Goal: Find specific page/section: Find specific page/section

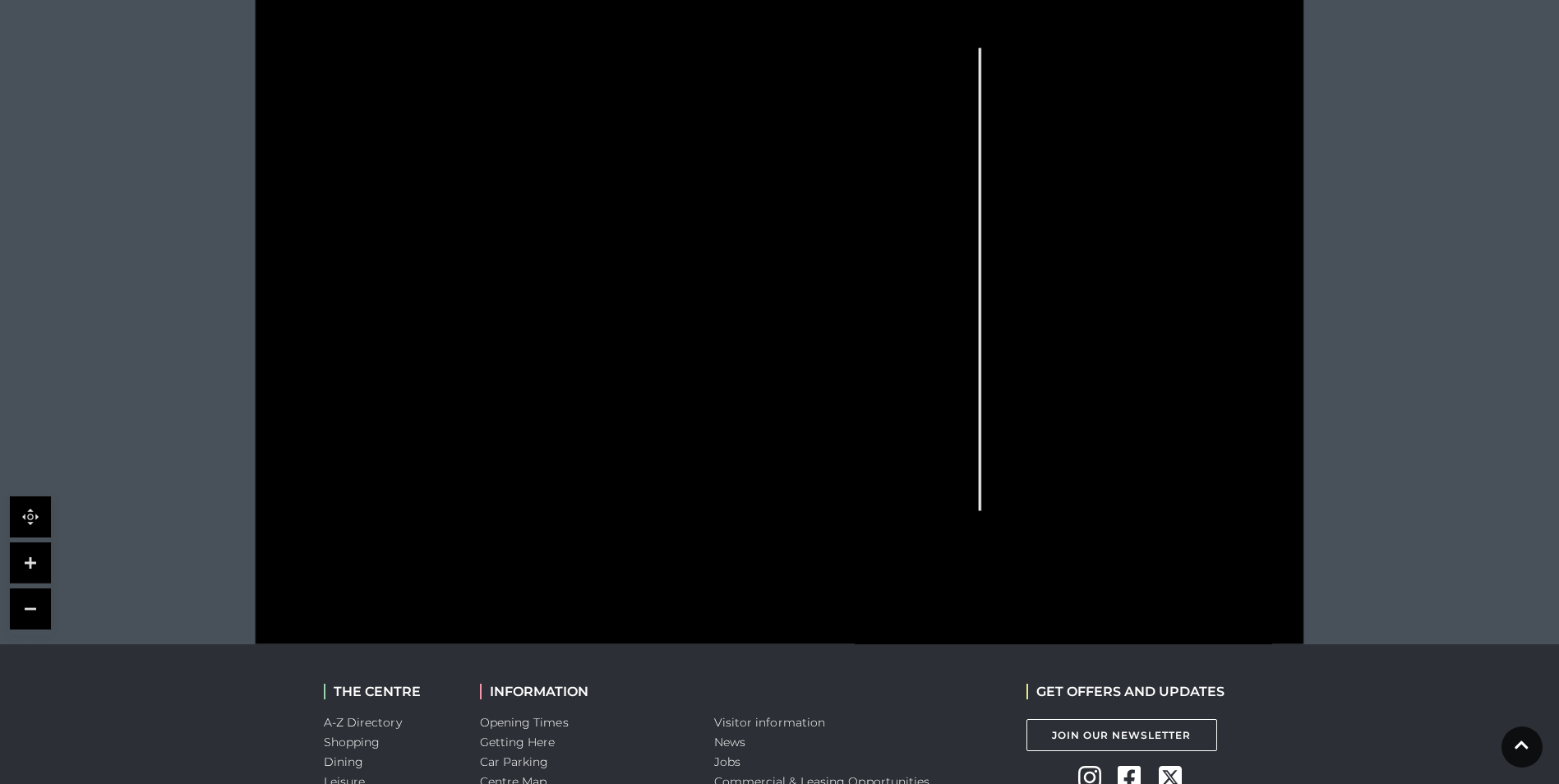
scroll to position [410, 0]
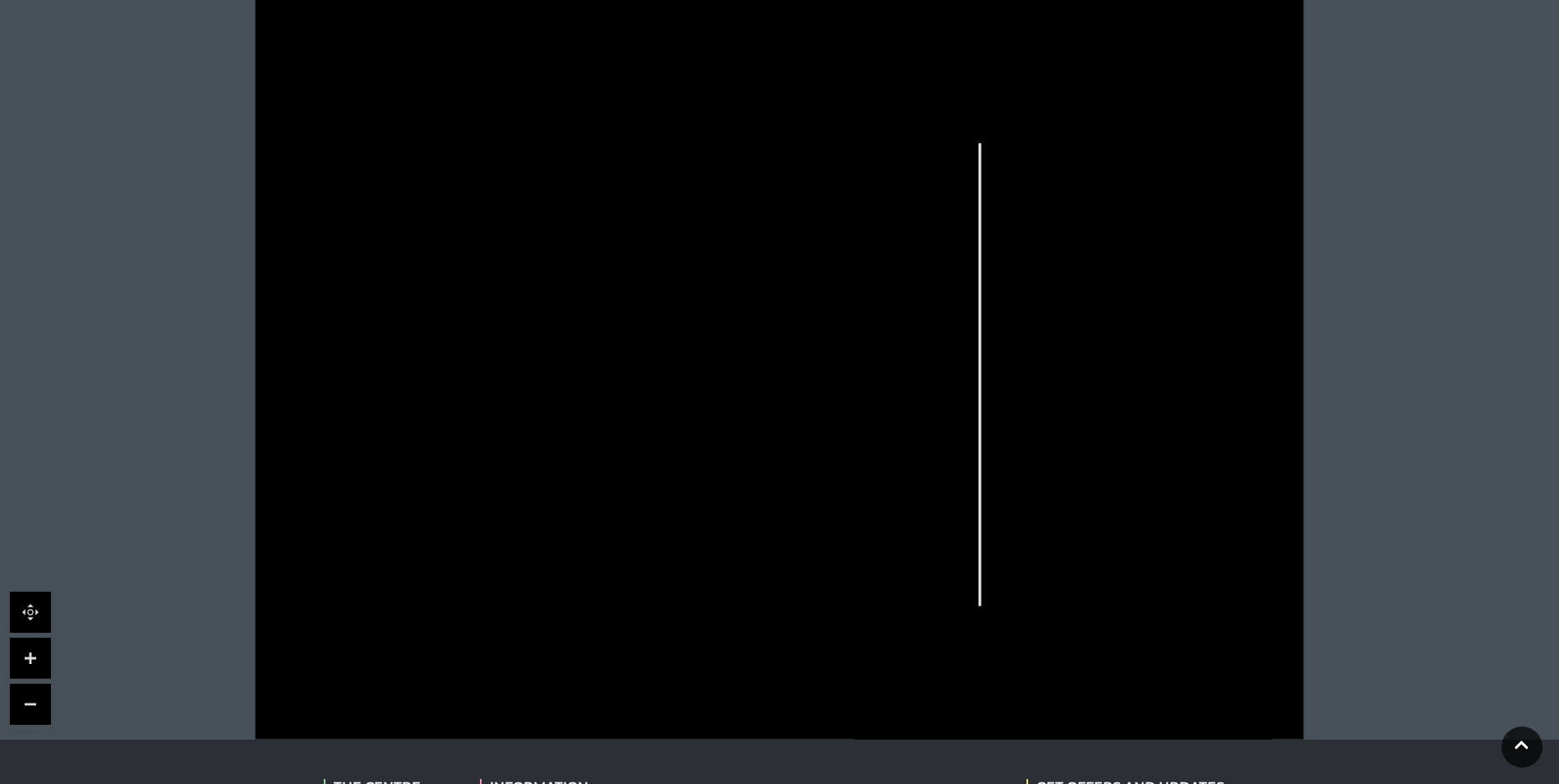
click at [33, 651] on link at bounding box center [31, 658] width 41 height 41
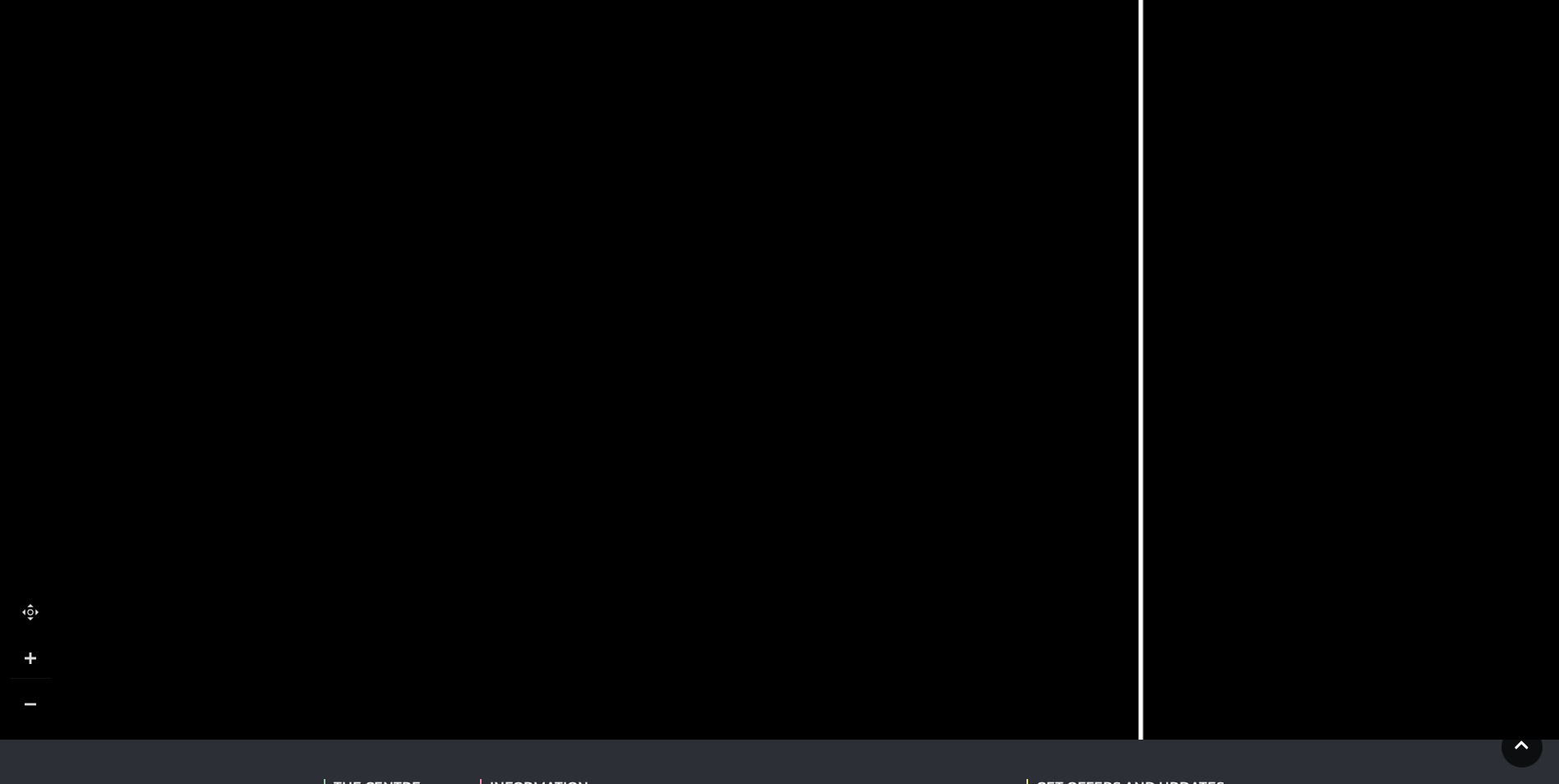
click at [33, 651] on link at bounding box center [31, 658] width 41 height 41
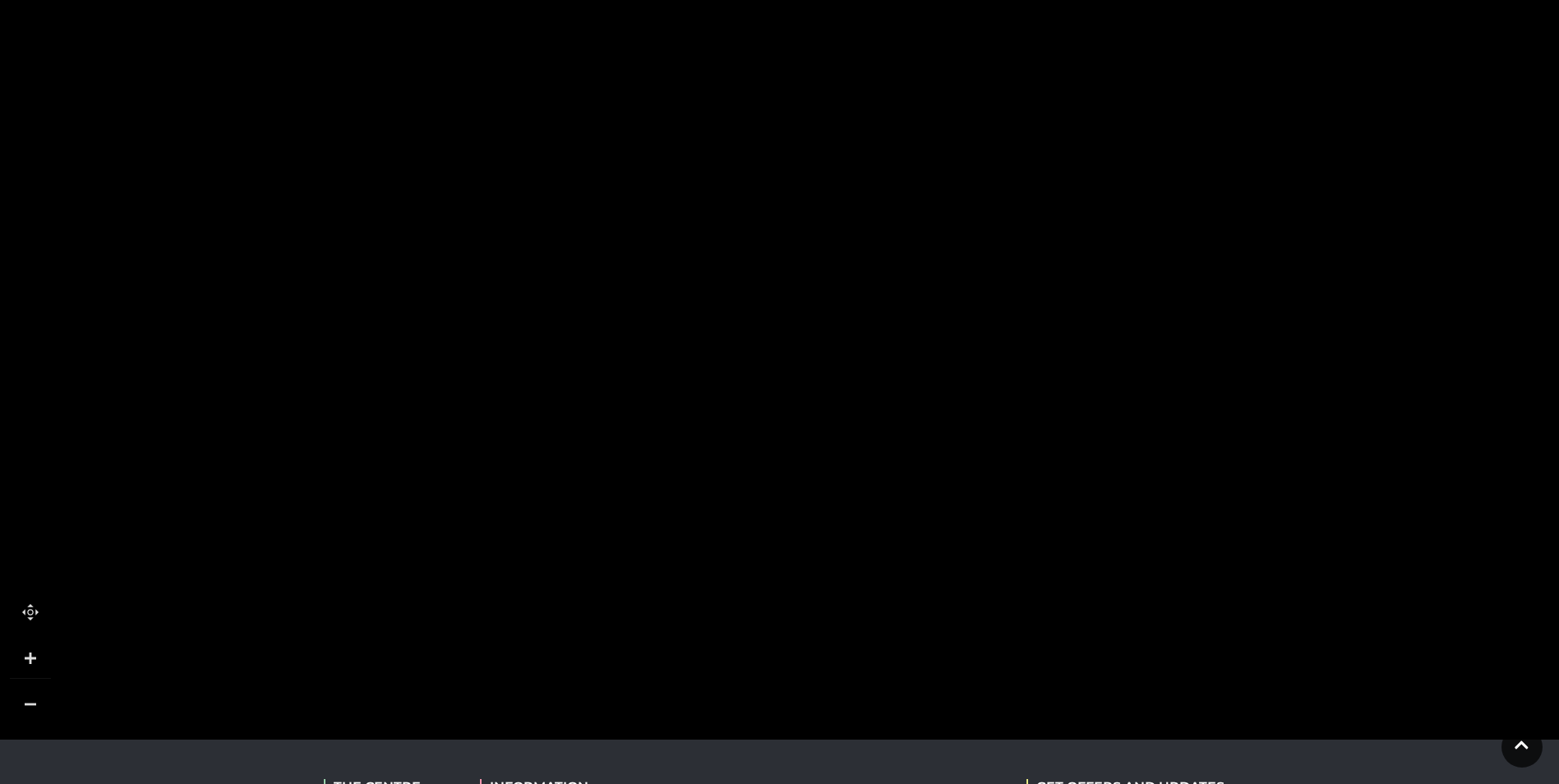
drag, startPoint x: 403, startPoint y: 443, endPoint x: 1214, endPoint y: -9, distance: 928.5
click at [1214, 0] on html "Skip to Navigation Skip to Content Toggle navigation .st5{fill:none;stroke:#FFF…" at bounding box center [779, 344] width 1559 height 1508
drag, startPoint x: 566, startPoint y: 549, endPoint x: 534, endPoint y: 365, distance: 186.8
click at [534, 365] on rect at bounding box center [508, 366] width 73 height 110
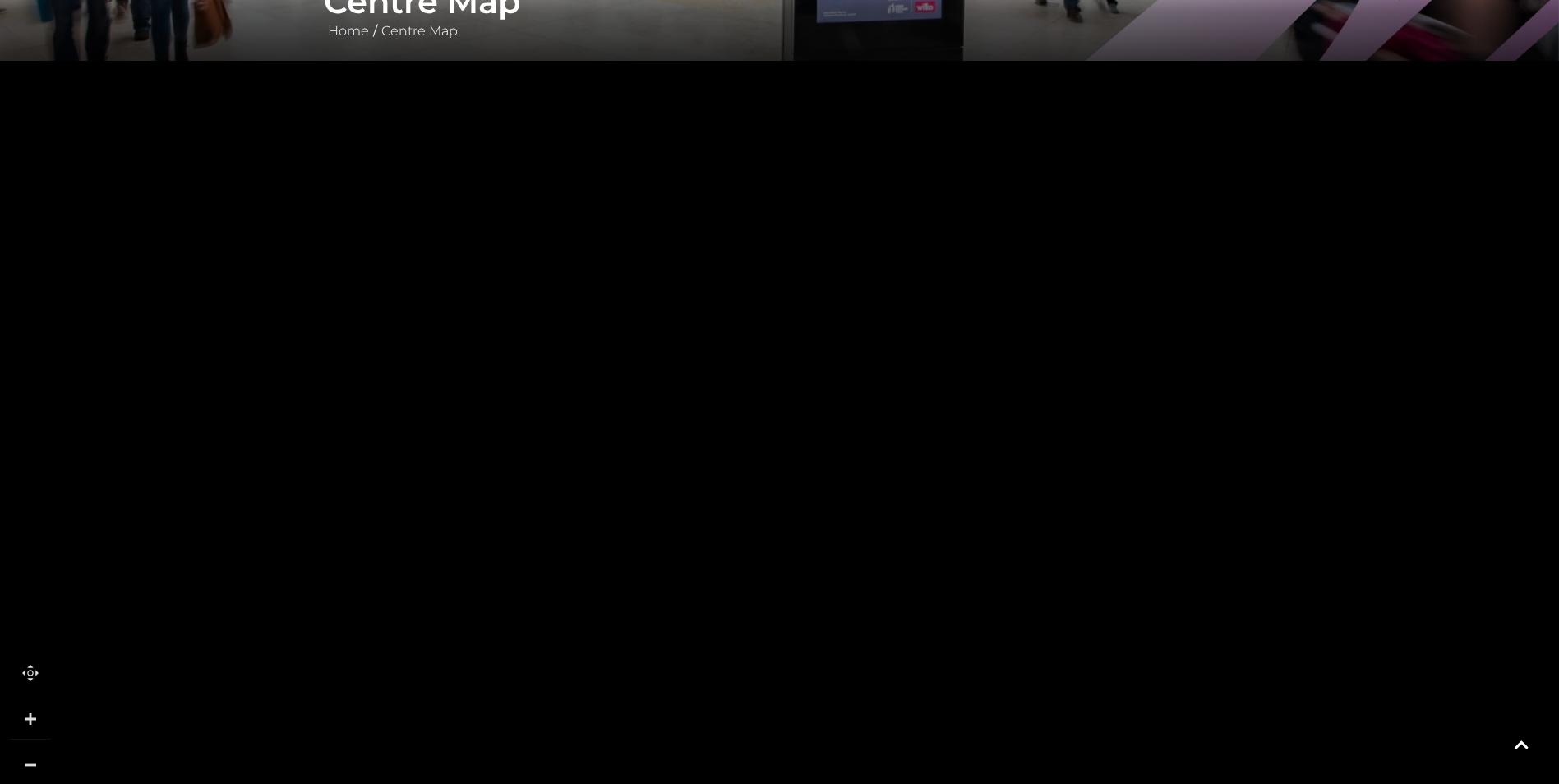
scroll to position [493, 0]
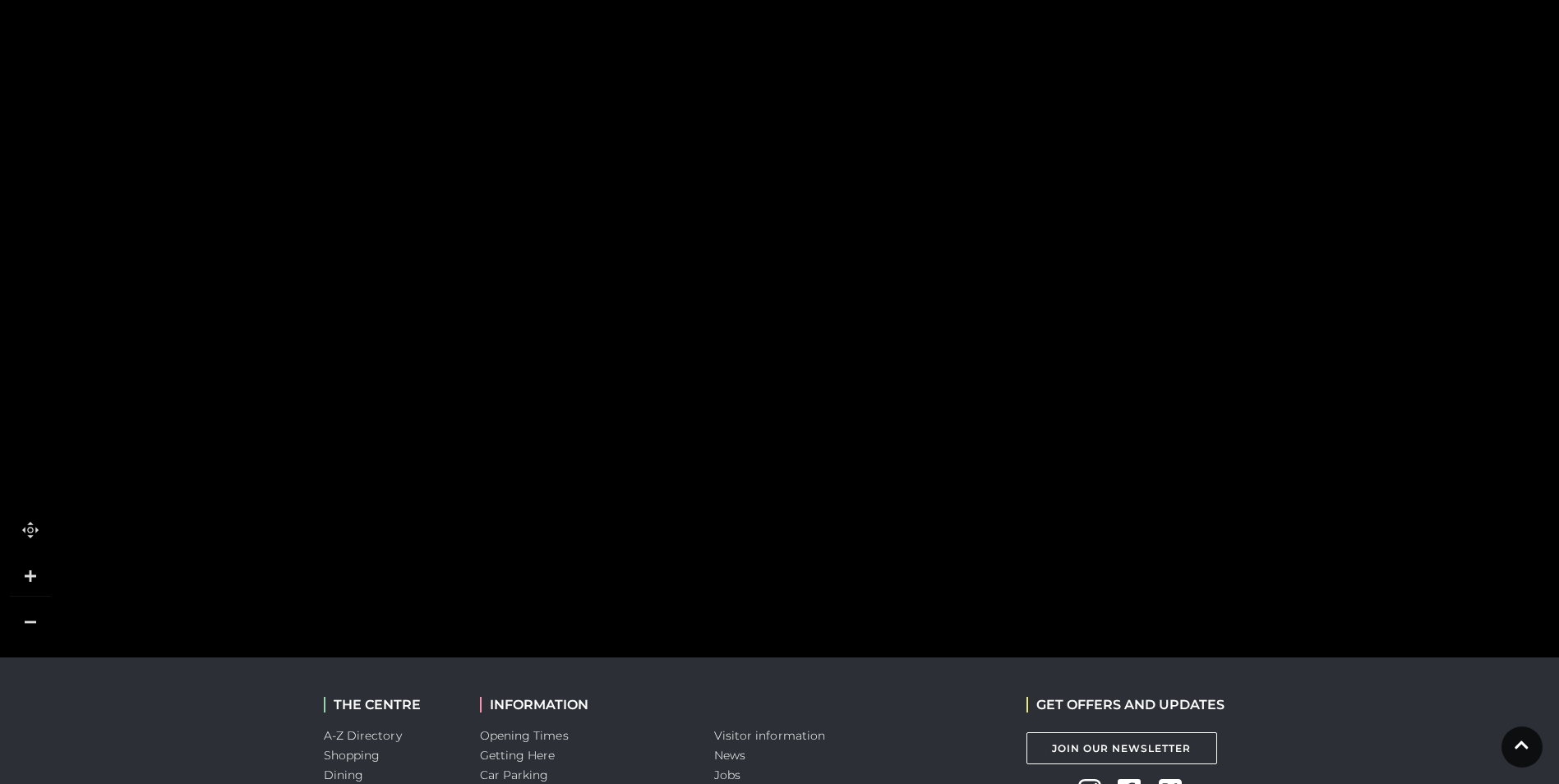
click at [42, 619] on link at bounding box center [31, 622] width 41 height 41
drag, startPoint x: 1245, startPoint y: 541, endPoint x: 1090, endPoint y: 657, distance: 193.6
click at [1090, 657] on body "Skip to Navigation Skip to Content Toggle navigation .st5{fill:none;stroke:#FFF…" at bounding box center [779, 261] width 1559 height 1508
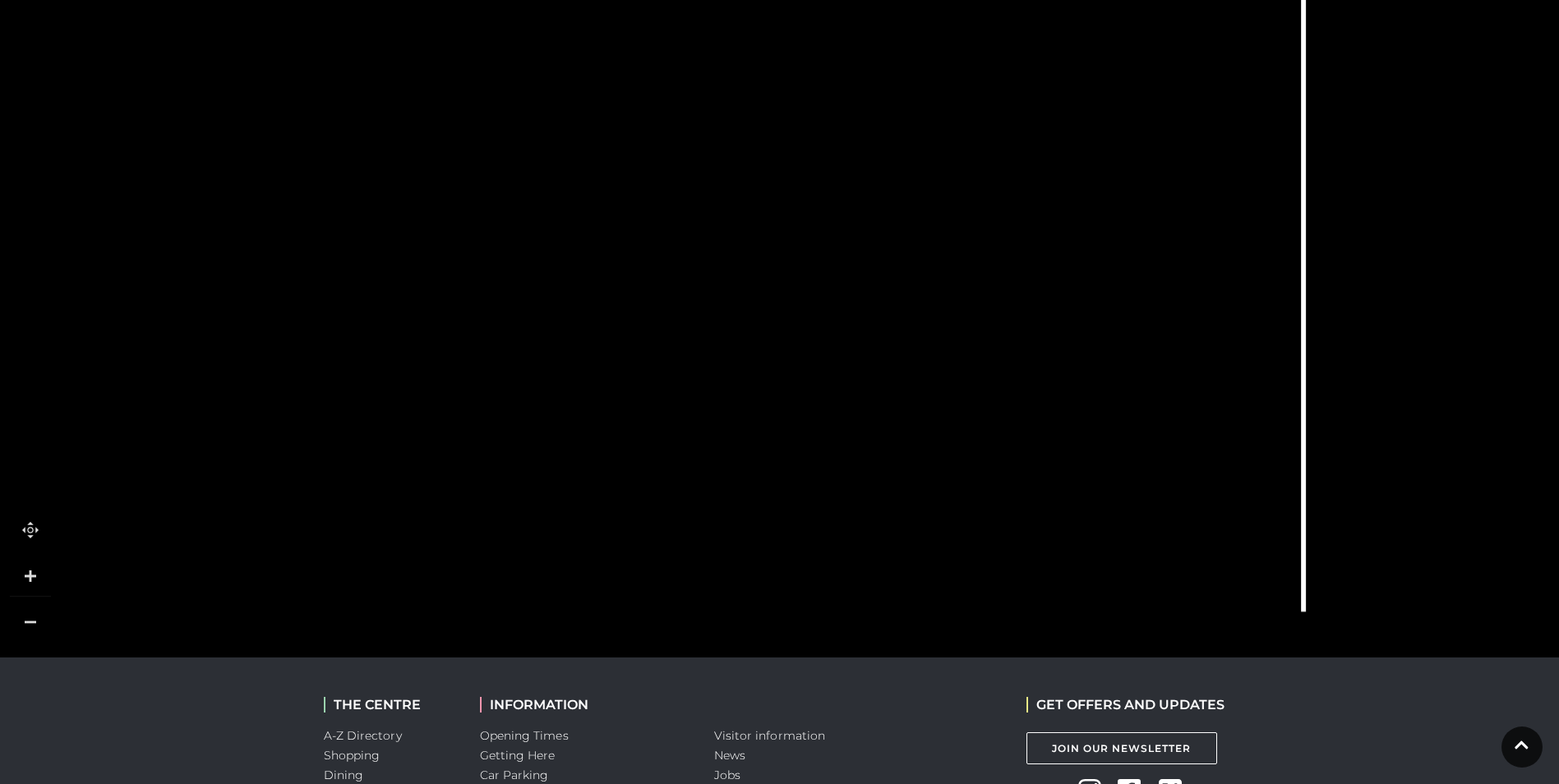
drag, startPoint x: 1100, startPoint y: 529, endPoint x: 1069, endPoint y: 640, distance: 115.2
click at [1023, 705] on body "Skip to Navigation Skip to Content Toggle navigation .st5{fill:none;stroke:#FFF…" at bounding box center [779, 261] width 1559 height 1508
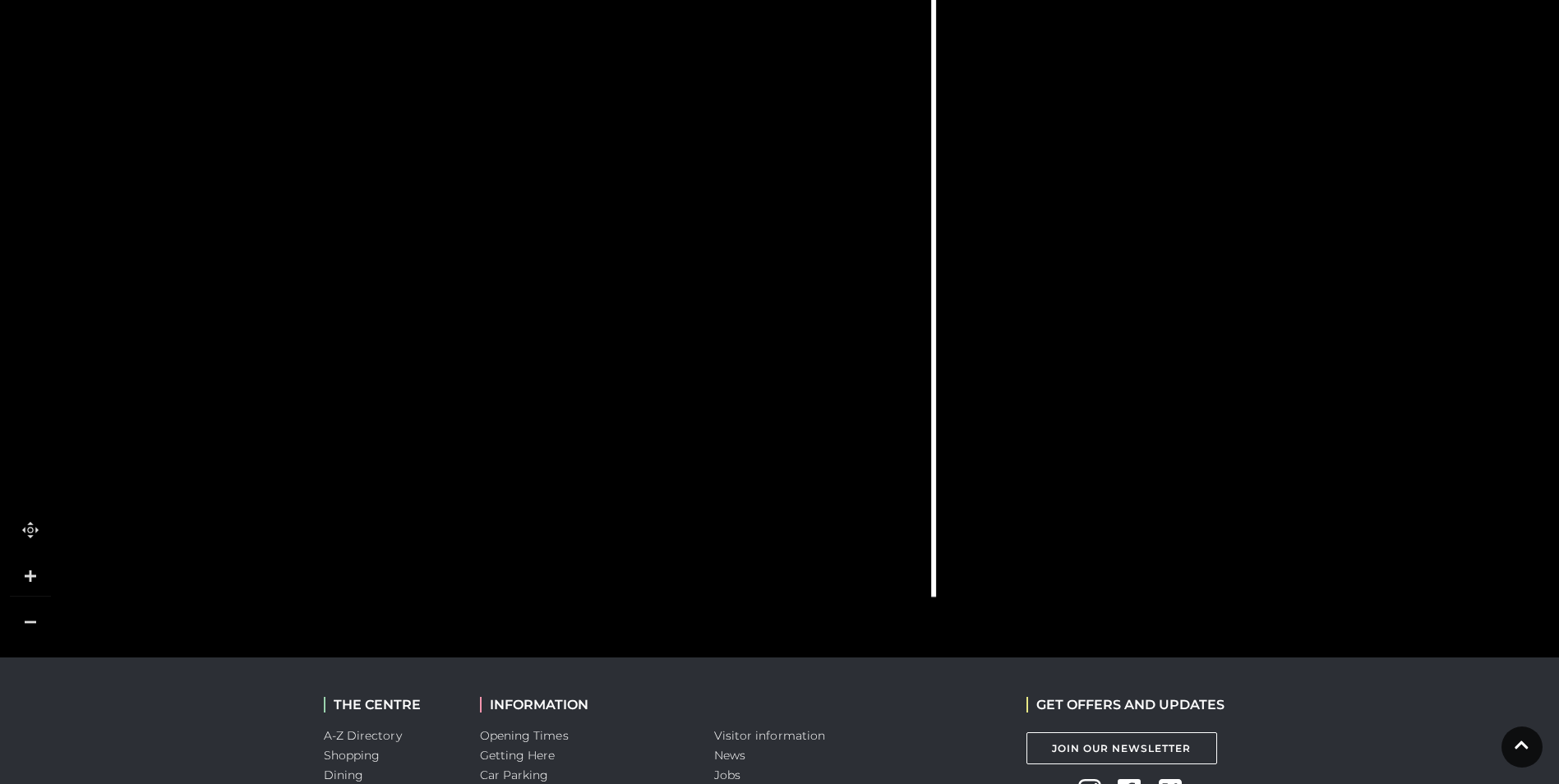
drag, startPoint x: 1100, startPoint y: 625, endPoint x: 729, endPoint y: 610, distance: 371.3
click at [729, 610] on icon at bounding box center [543, 137] width 2555 height 1438
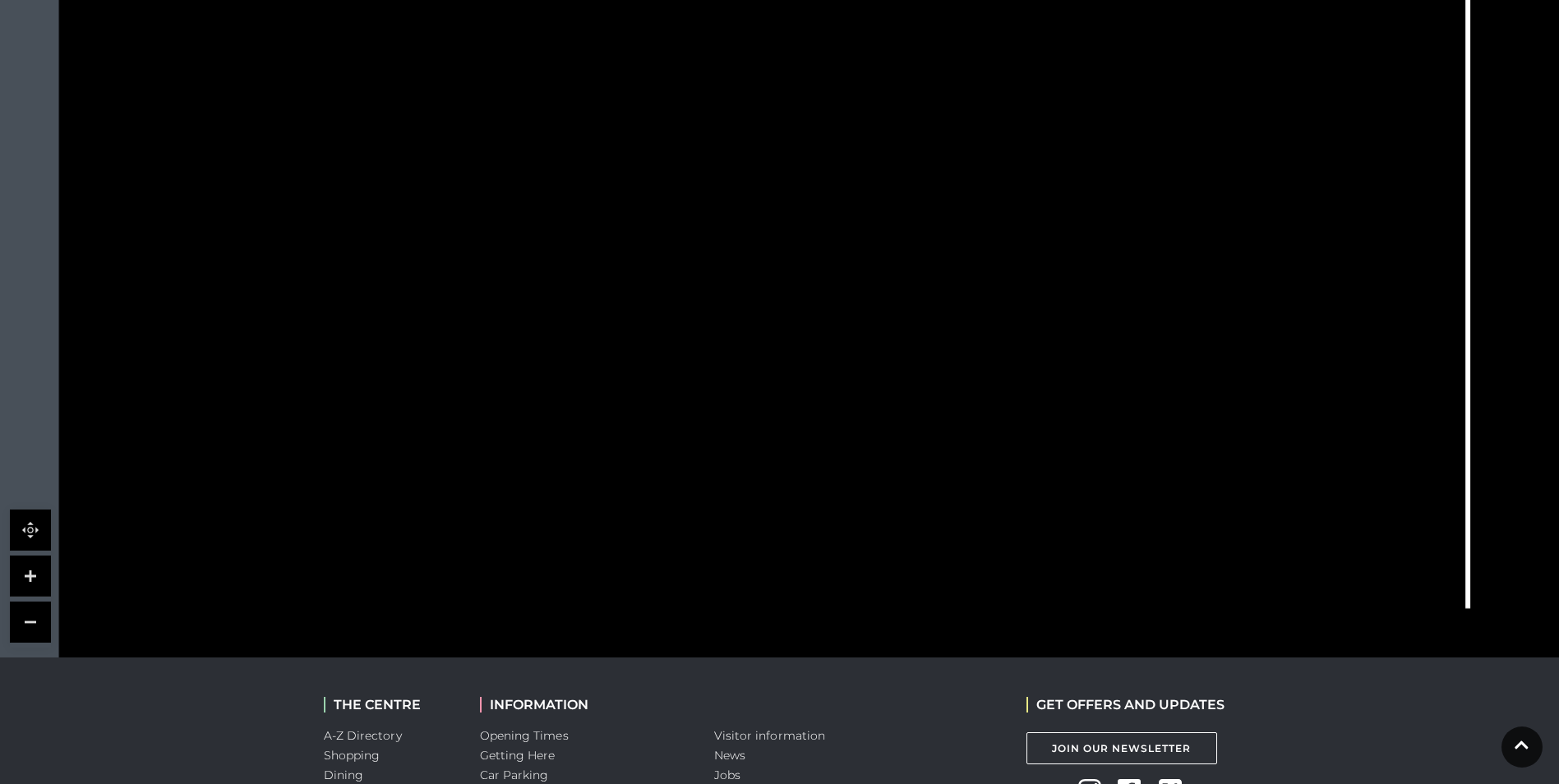
drag, startPoint x: 1004, startPoint y: 513, endPoint x: 1592, endPoint y: 519, distance: 588.0
click at [1558, 519] on html "Skip to Navigation Skip to Content Toggle navigation .st5{fill:none;stroke:#FFF…" at bounding box center [779, 261] width 1559 height 1508
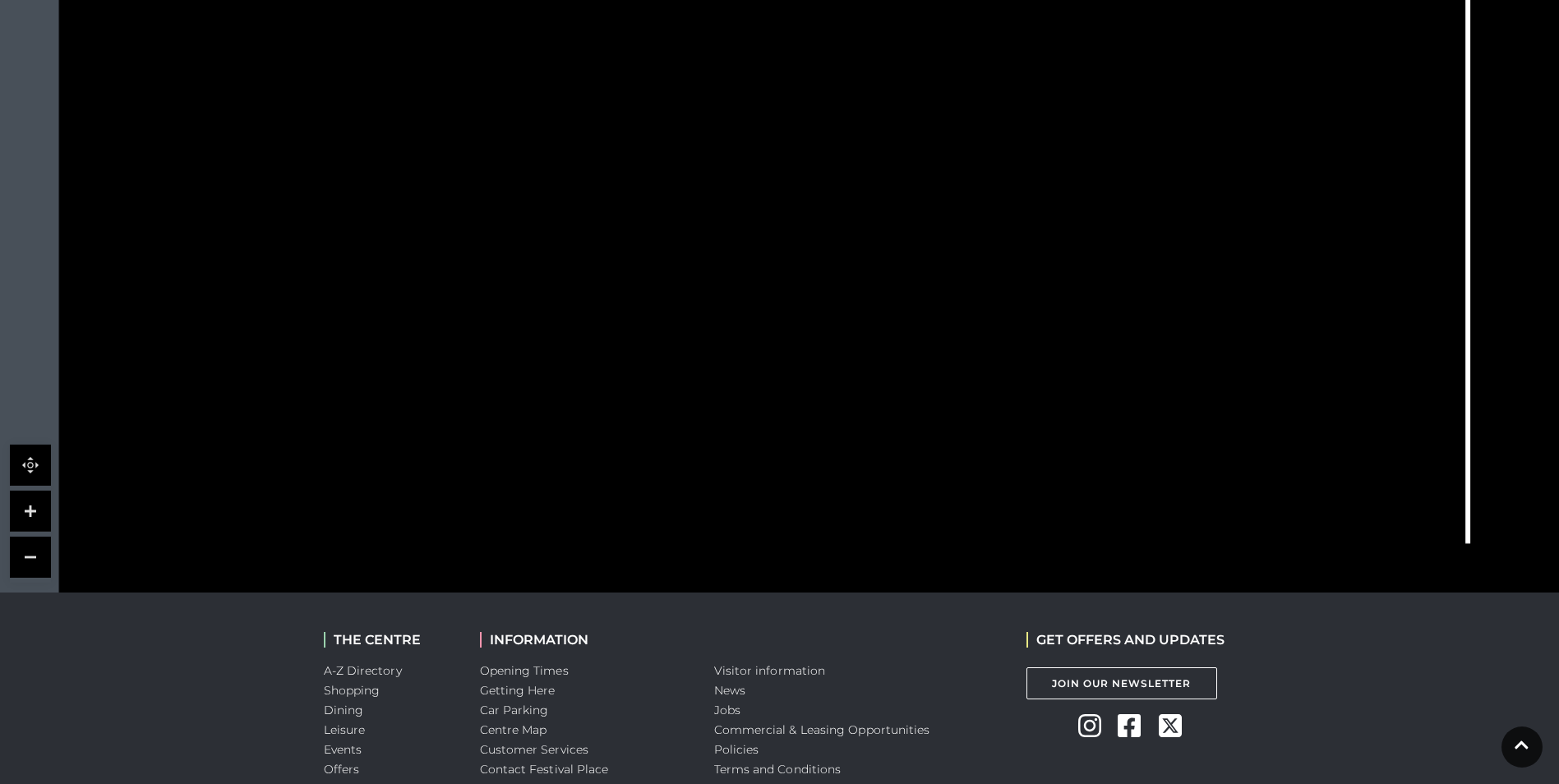
scroll to position [657, 0]
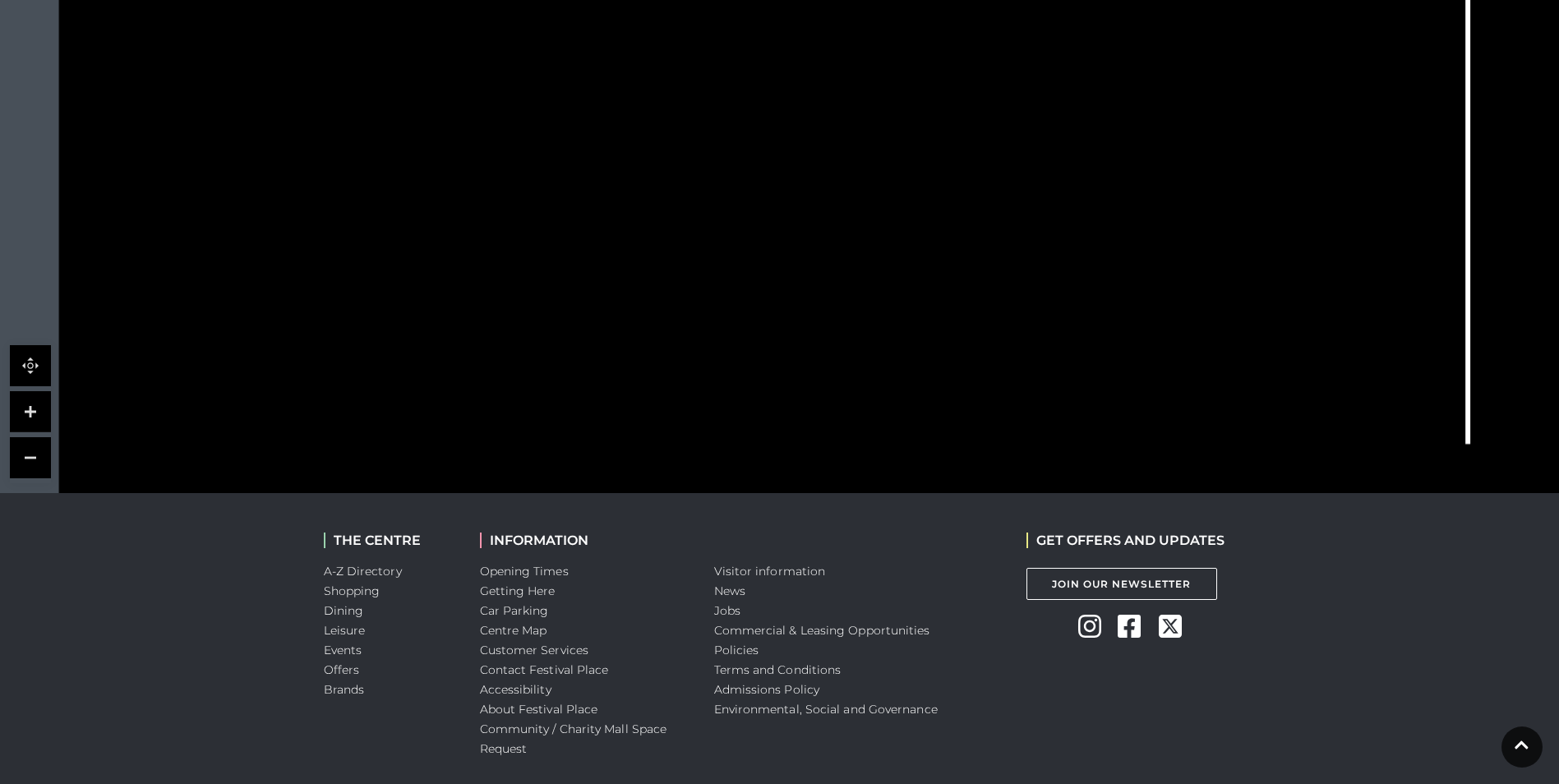
click at [797, 601] on li "Jobs" at bounding box center [858, 610] width 288 height 20
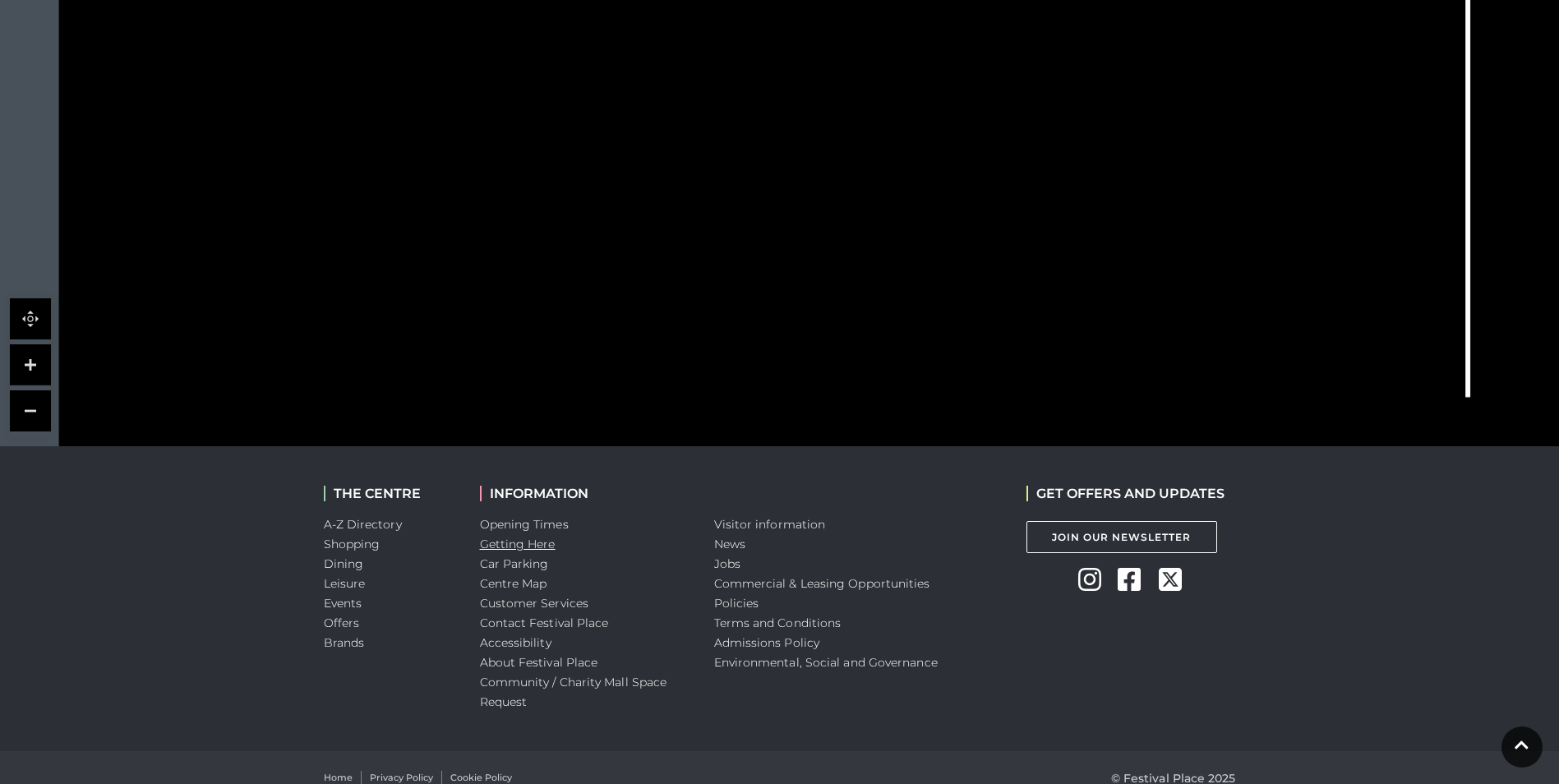
scroll to position [725, 0]
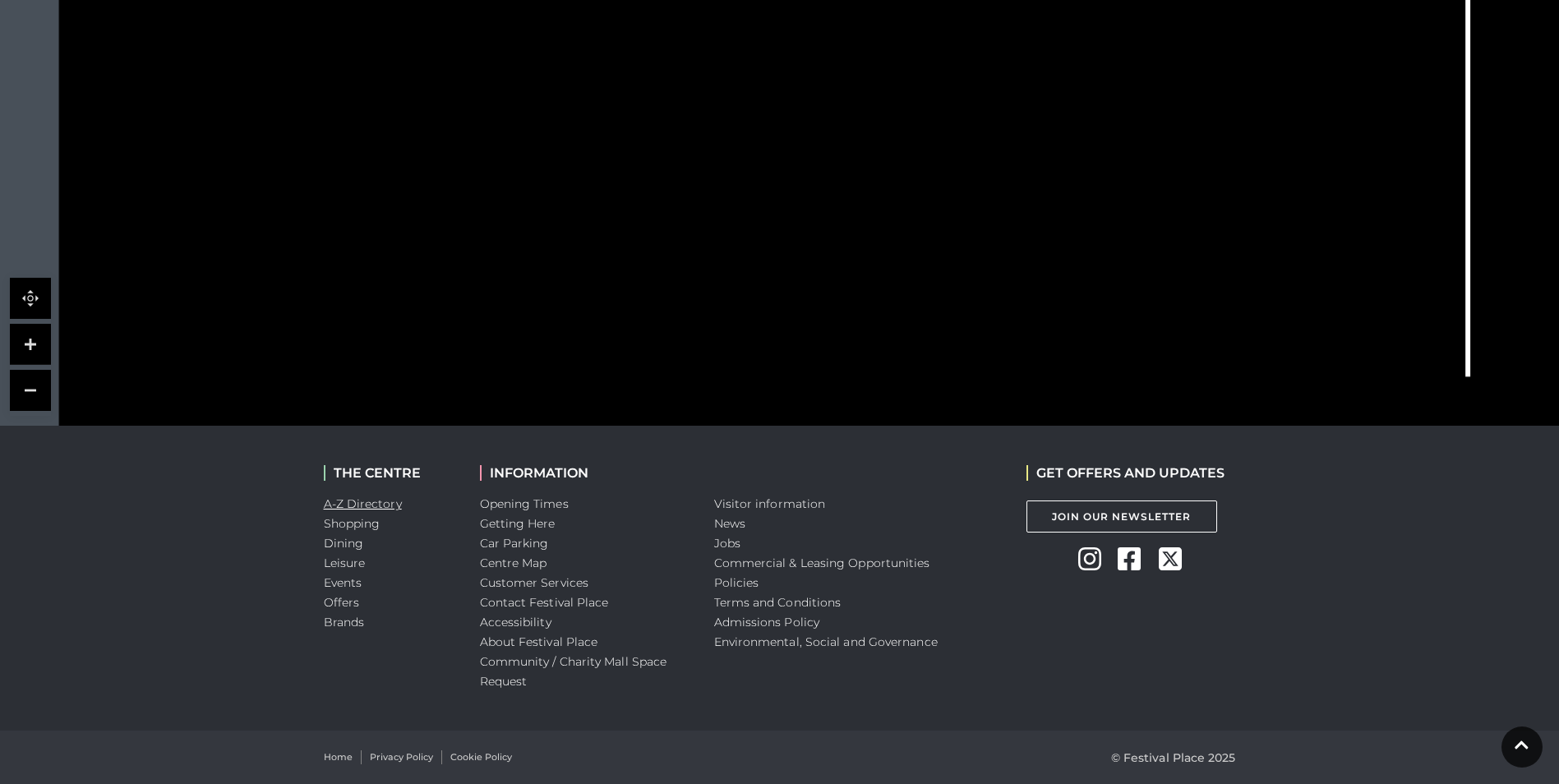
click at [344, 501] on link "A-Z Directory" at bounding box center [363, 503] width 78 height 15
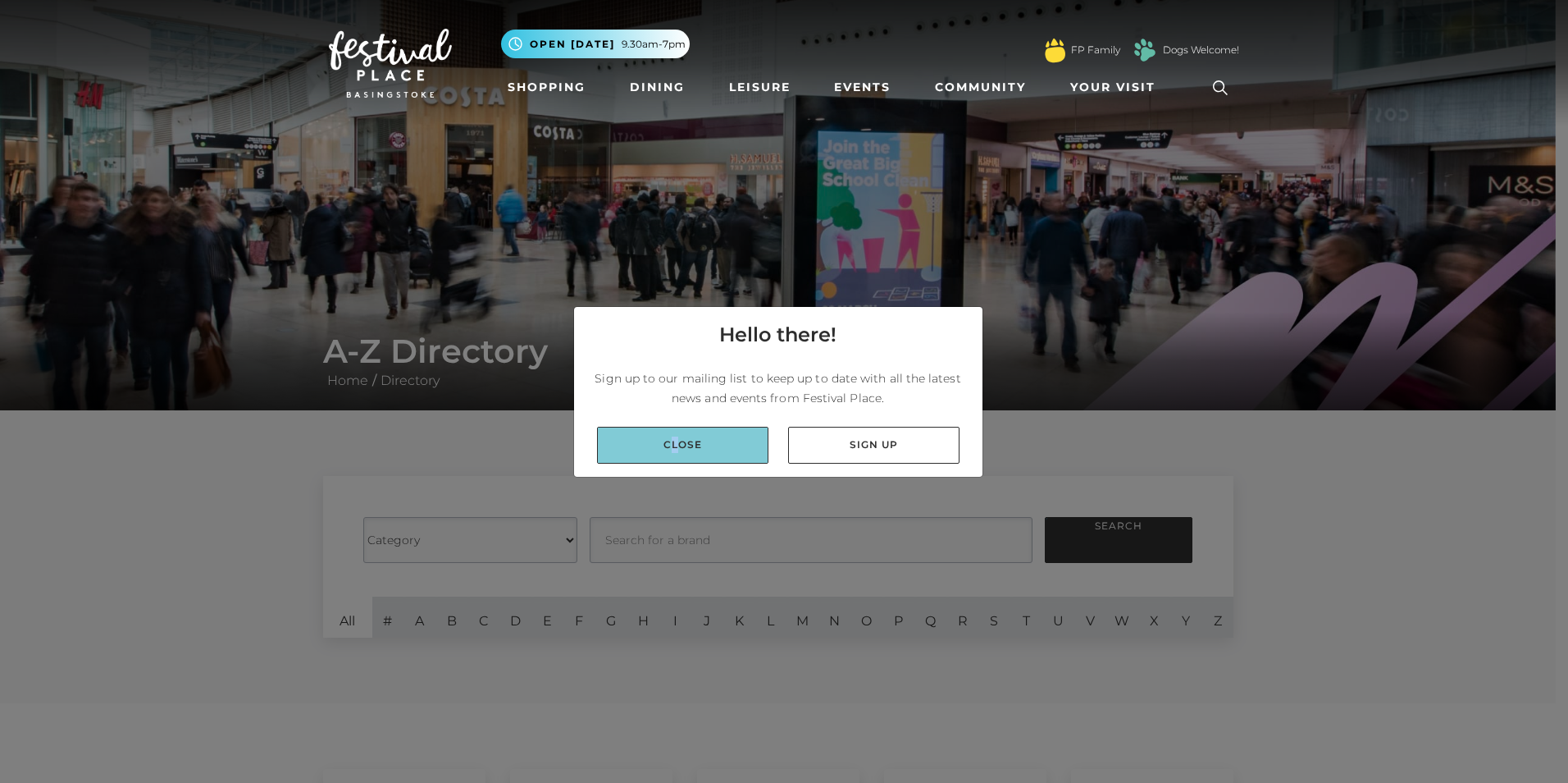
click at [676, 463] on div "Close Sign up" at bounding box center [778, 445] width 408 height 63
click at [676, 463] on link "Close" at bounding box center [683, 444] width 171 height 37
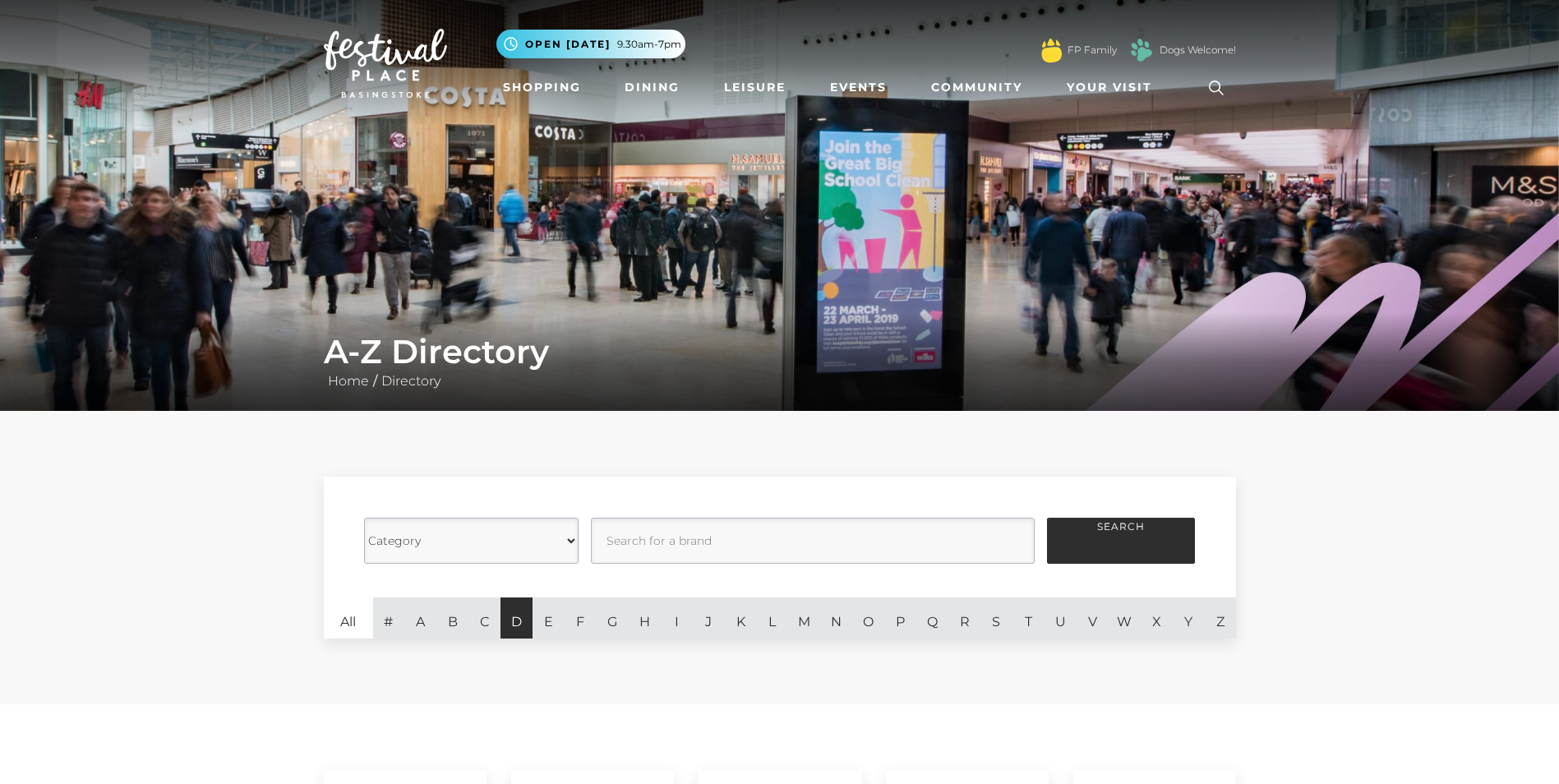
click at [526, 624] on link "D" at bounding box center [516, 618] width 32 height 41
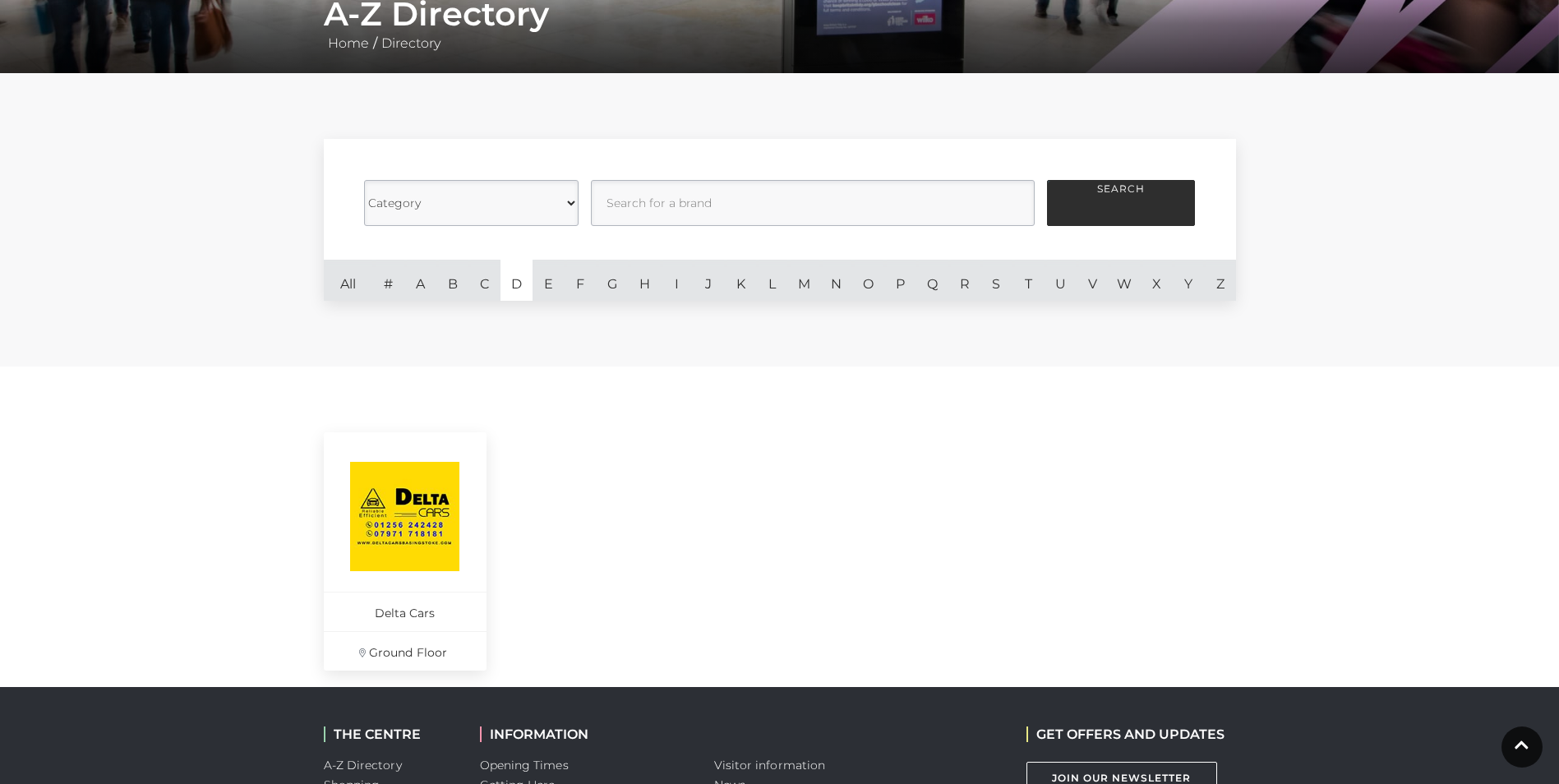
scroll to position [328, 0]
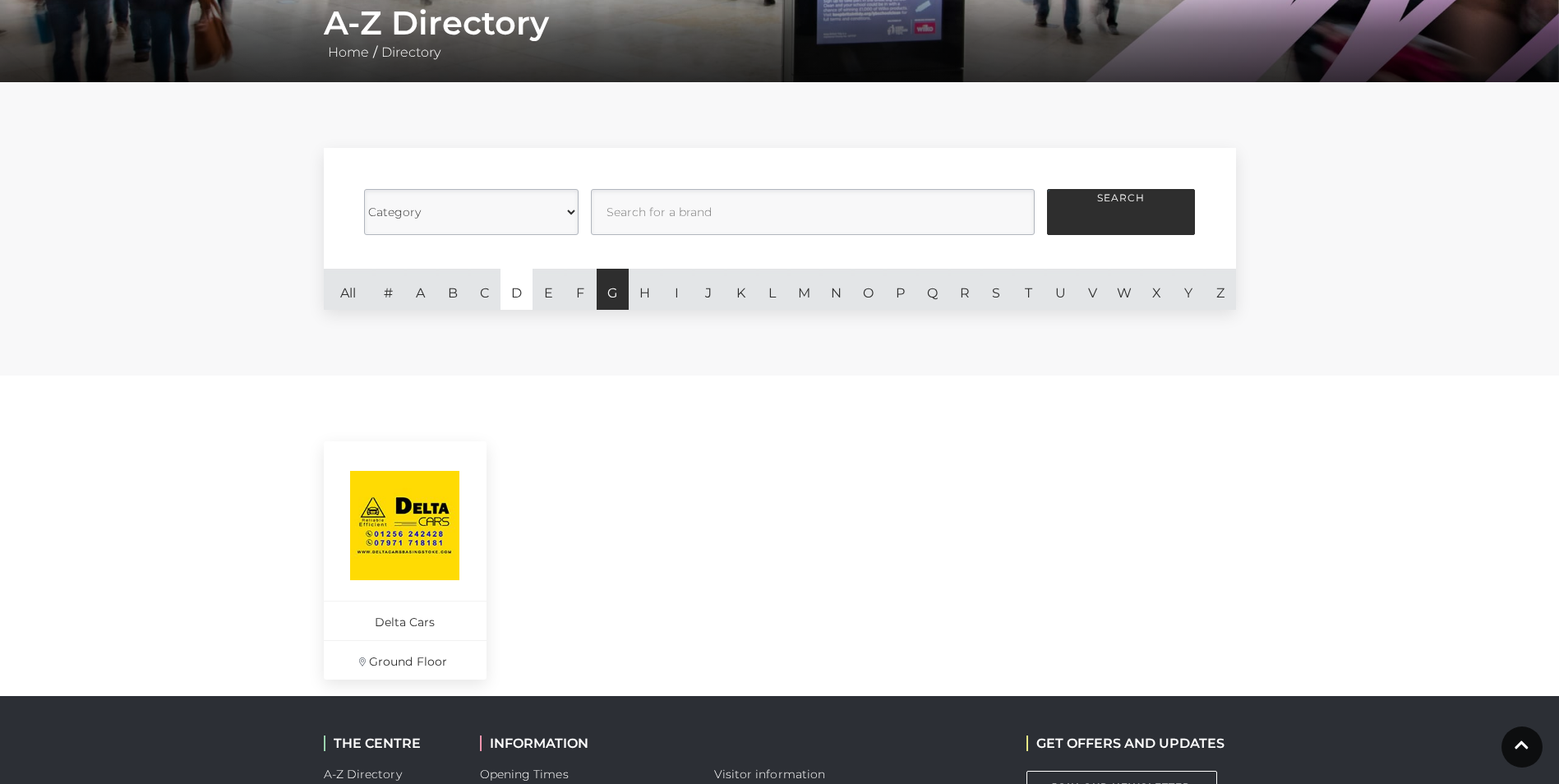
click at [613, 299] on link "G" at bounding box center [612, 289] width 32 height 41
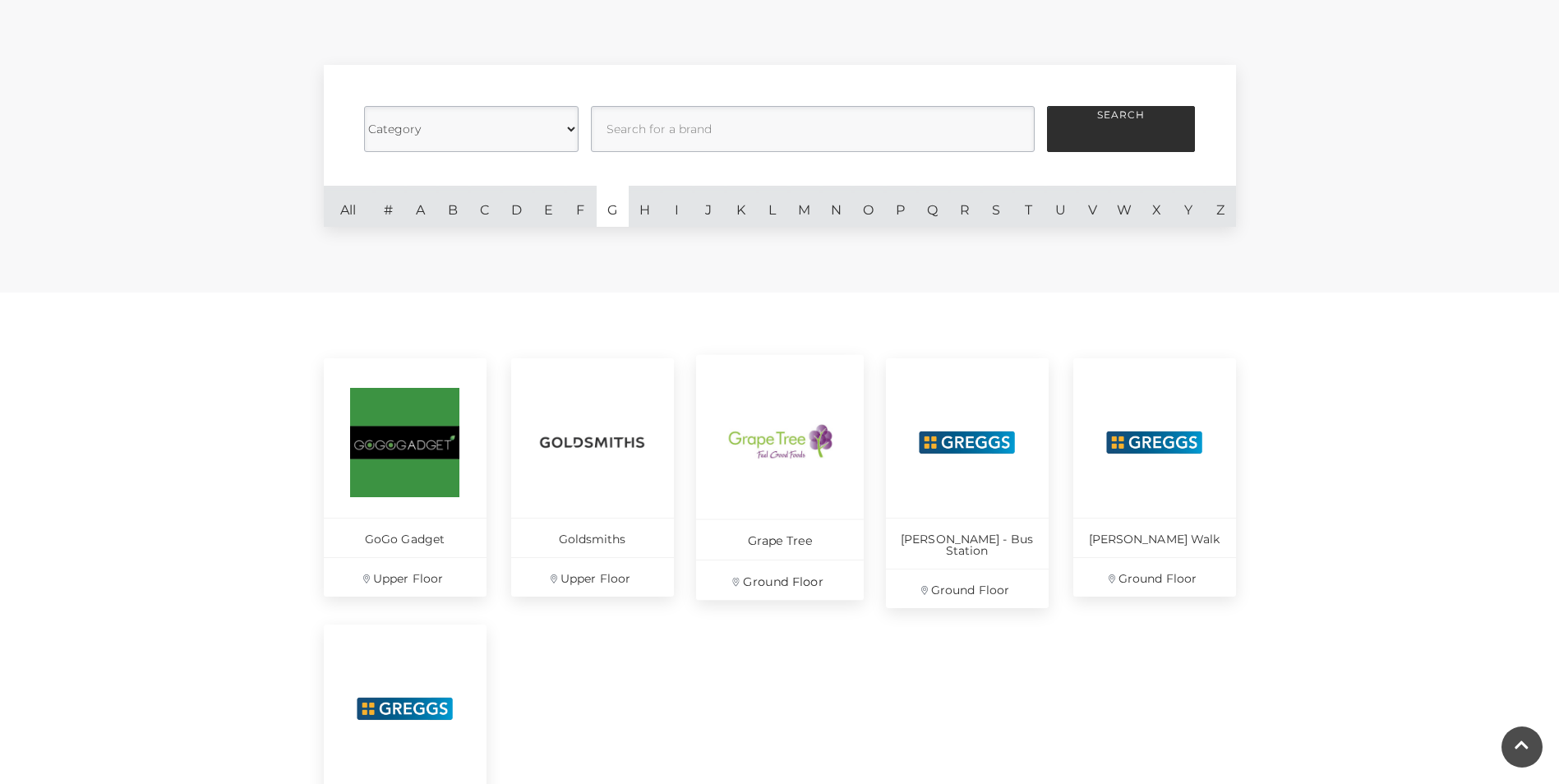
scroll to position [410, 0]
click at [763, 217] on link "L" at bounding box center [772, 207] width 32 height 41
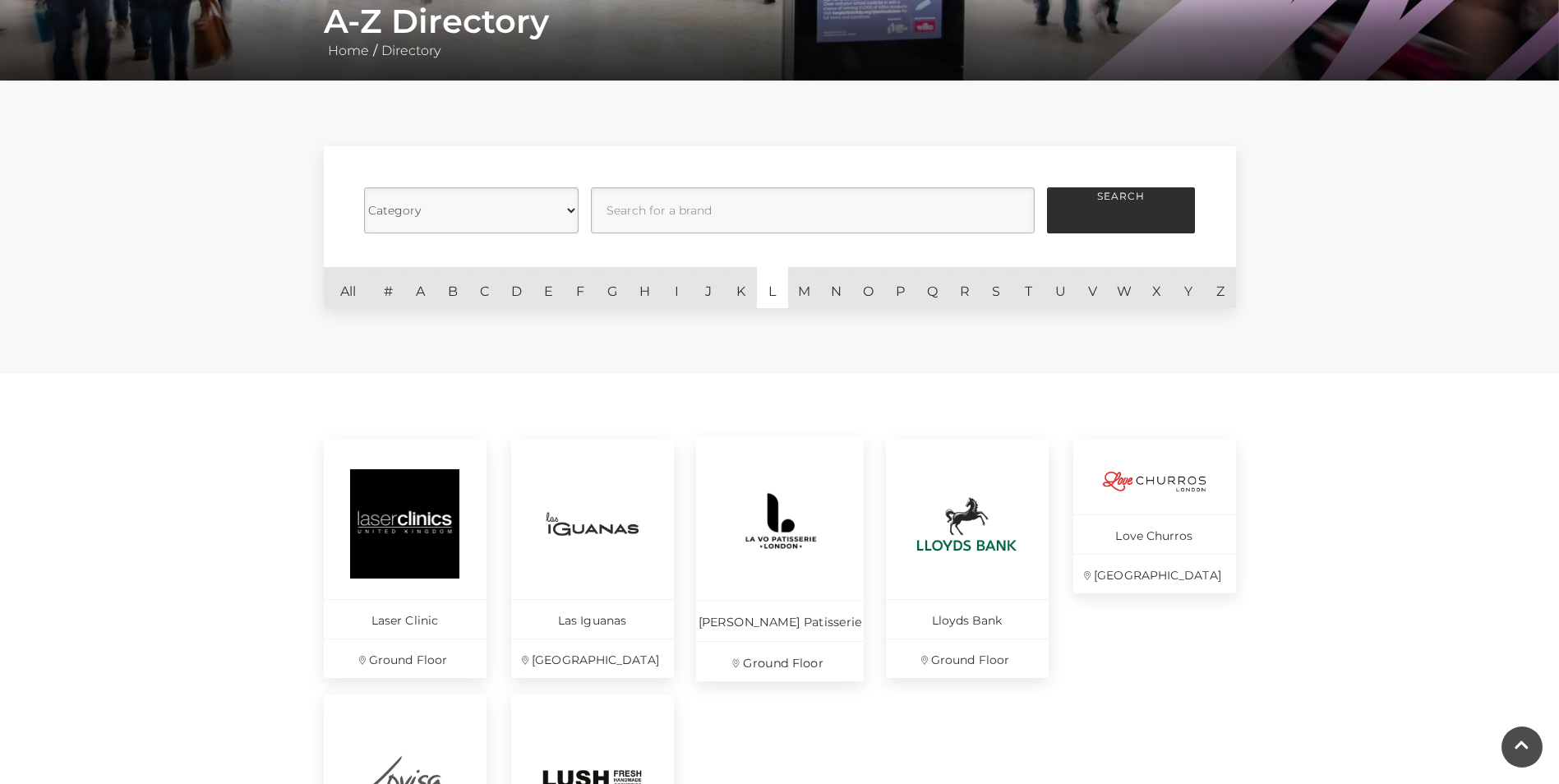
scroll to position [328, 0]
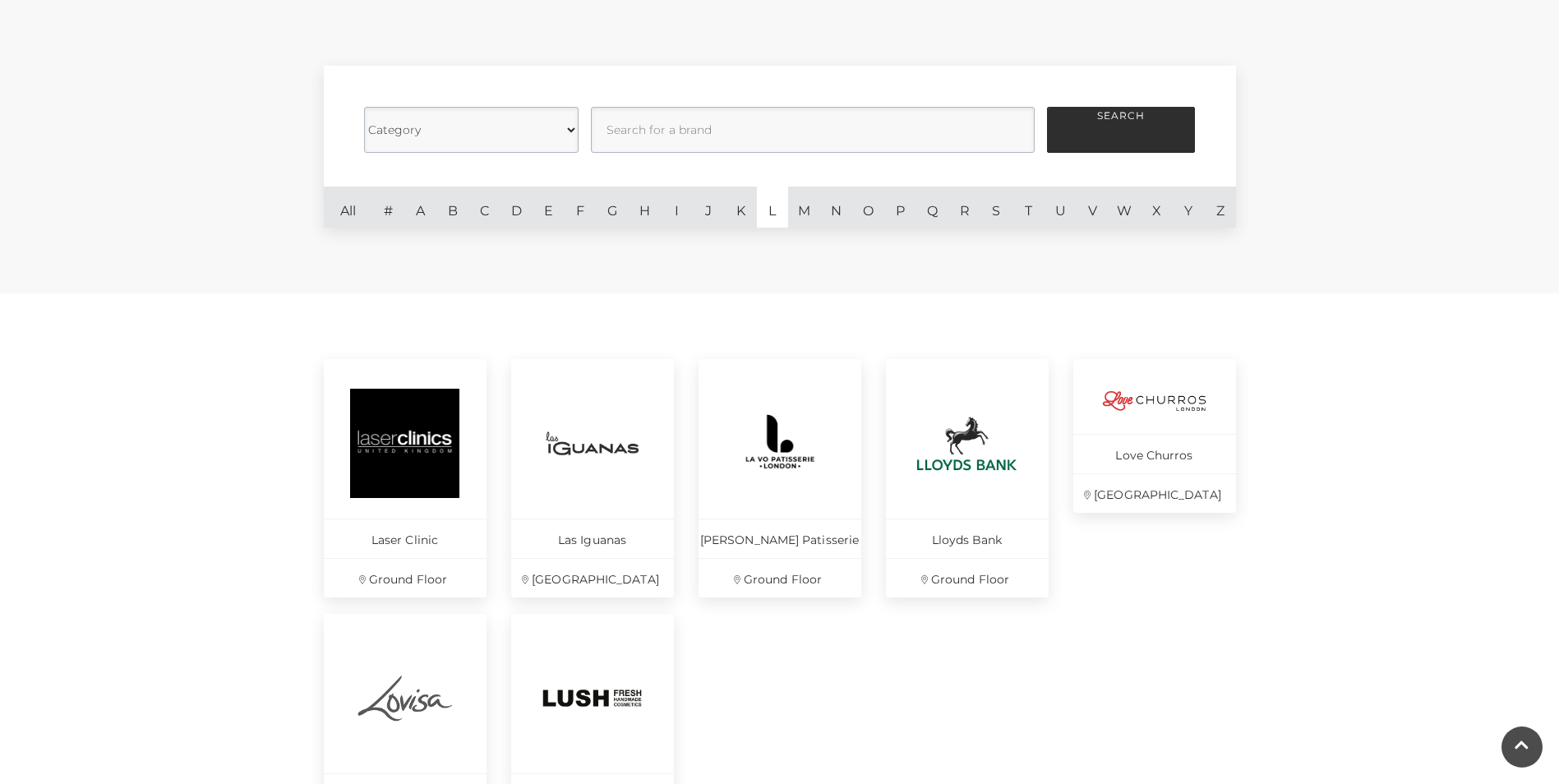
scroll to position [328, 0]
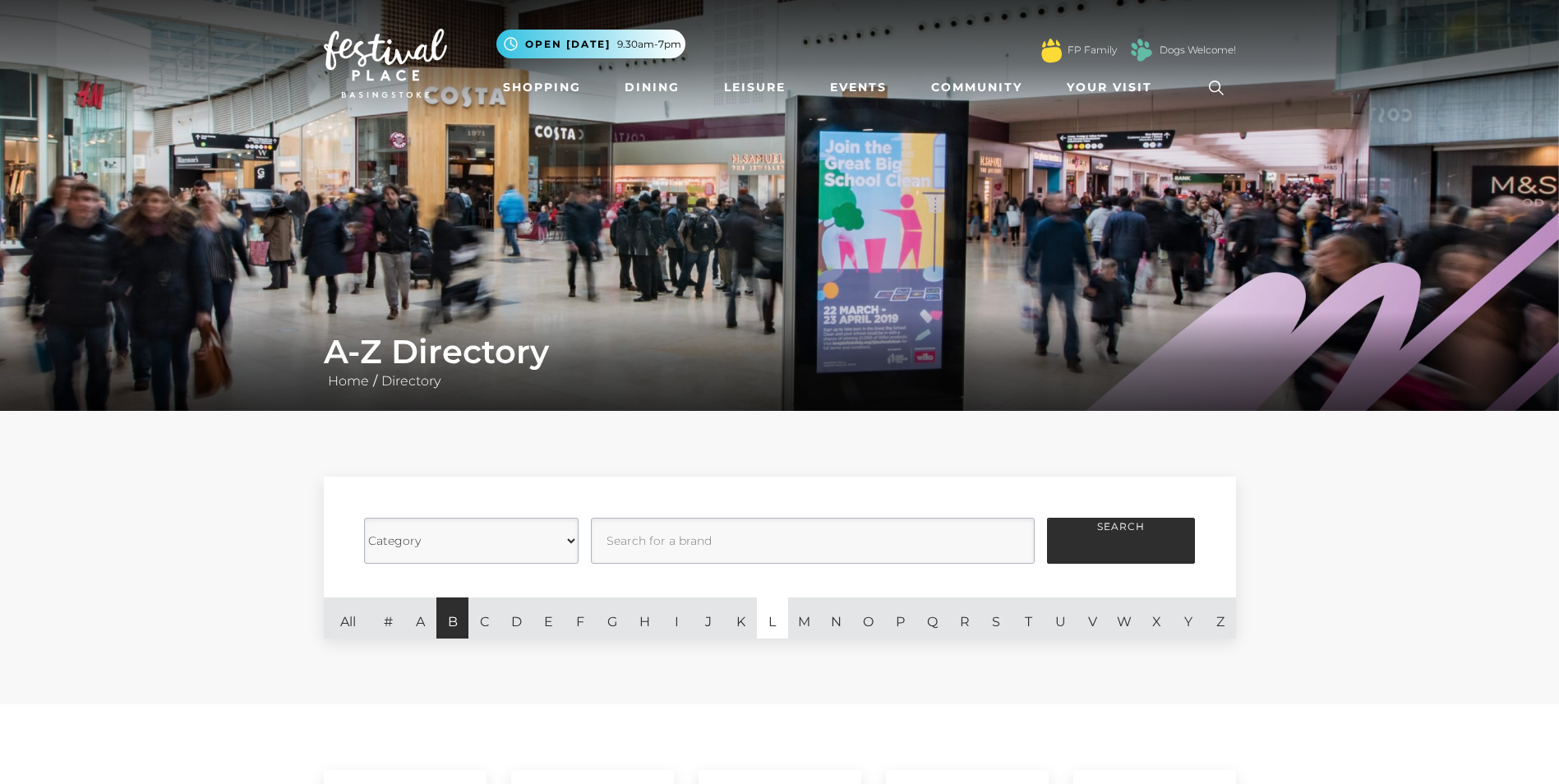
click at [450, 611] on link "B" at bounding box center [452, 618] width 32 height 41
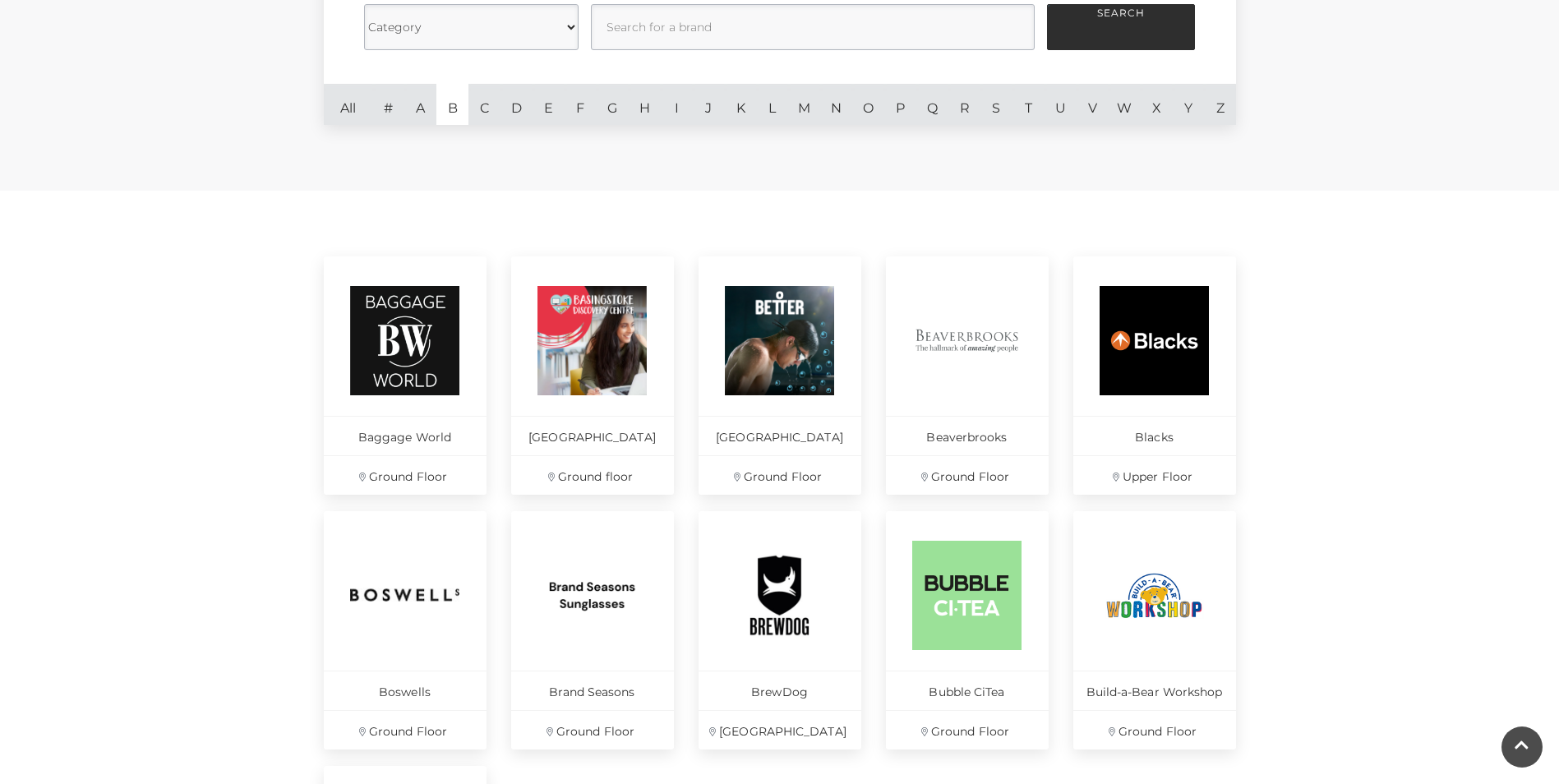
scroll to position [575, 0]
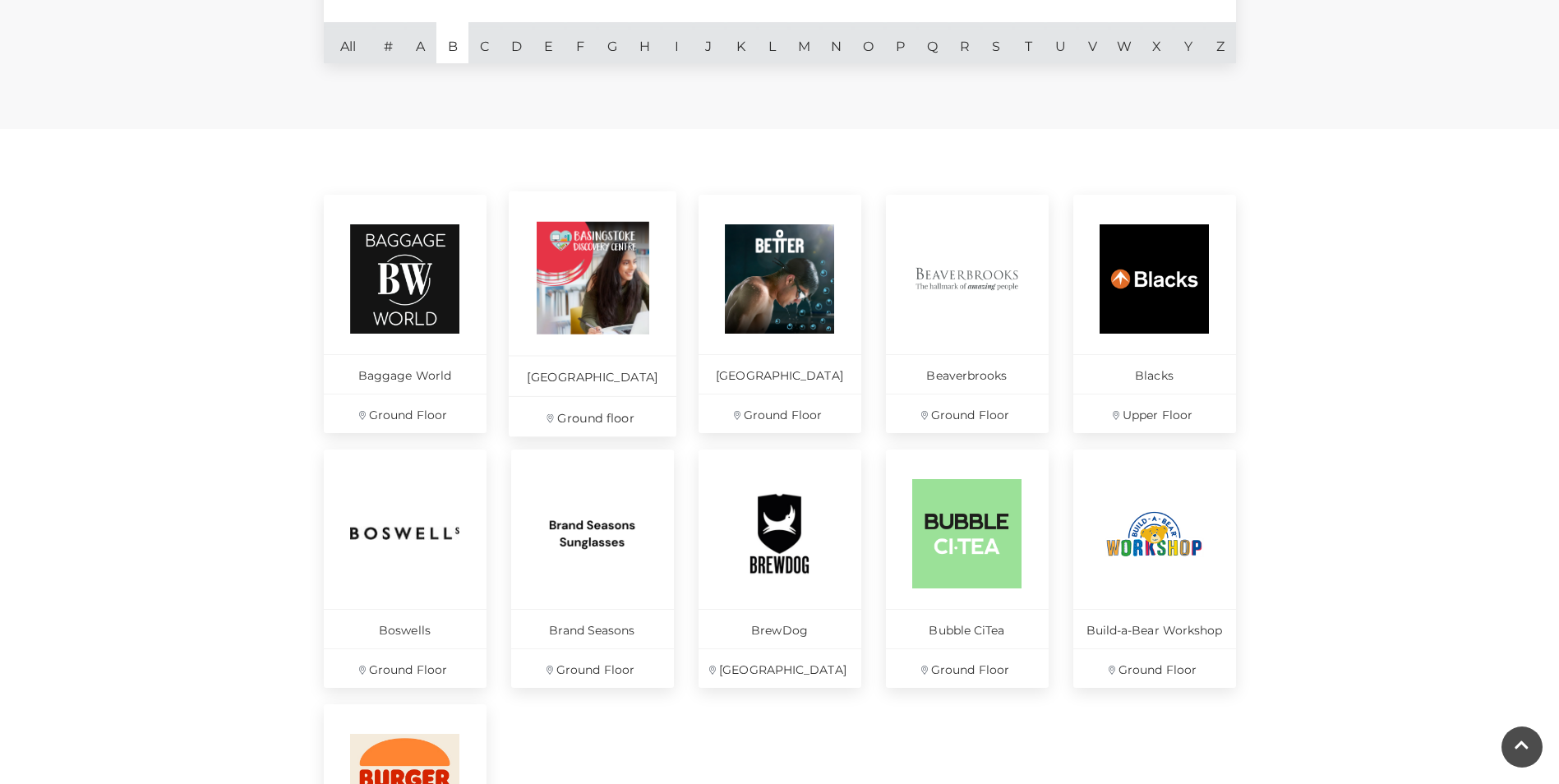
click at [602, 395] on p "[GEOGRAPHIC_DATA]" at bounding box center [592, 374] width 168 height 40
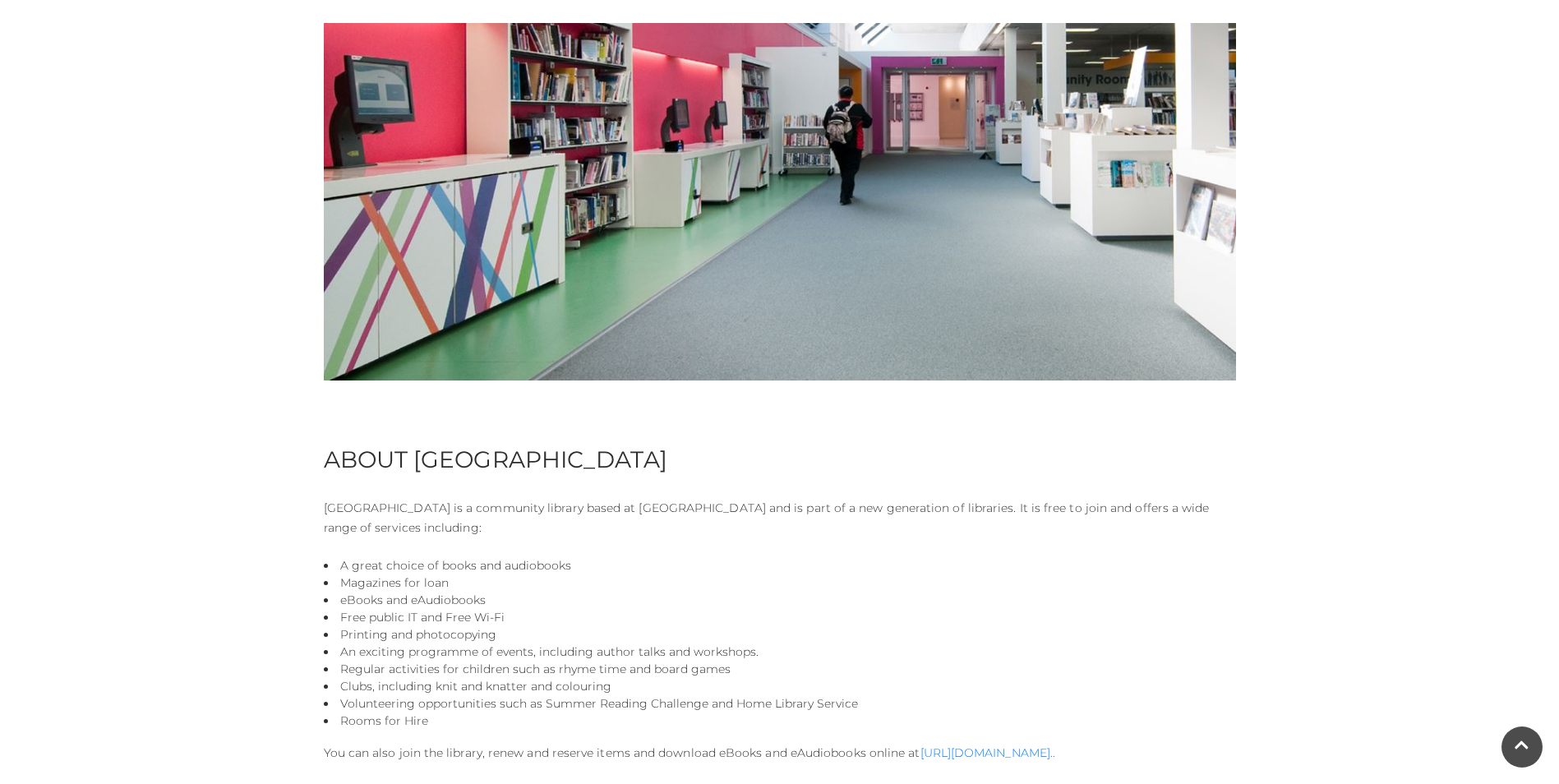
scroll to position [493, 0]
